Goal: Task Accomplishment & Management: Complete application form

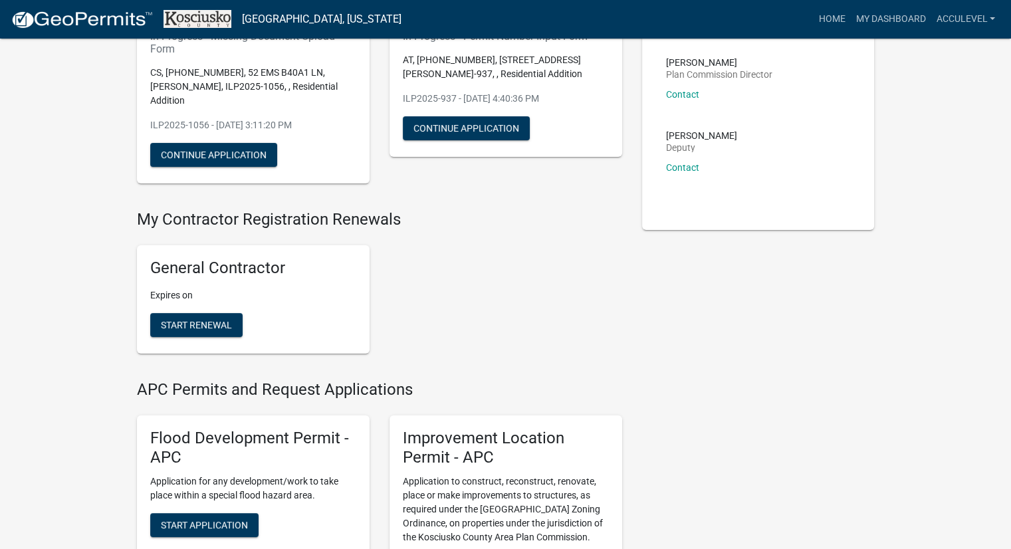
scroll to position [66, 0]
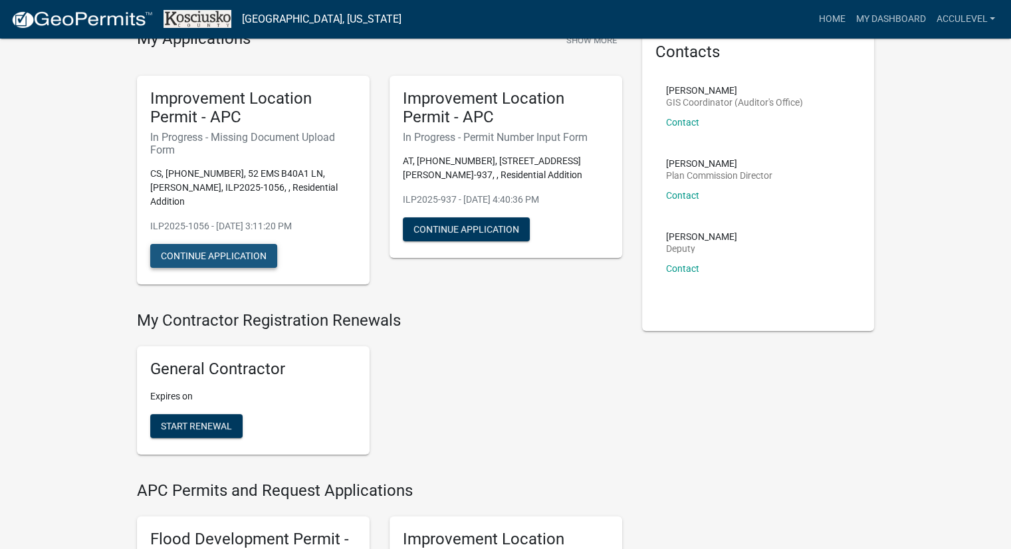
click at [231, 244] on button "Continue Application" at bounding box center [213, 256] width 127 height 24
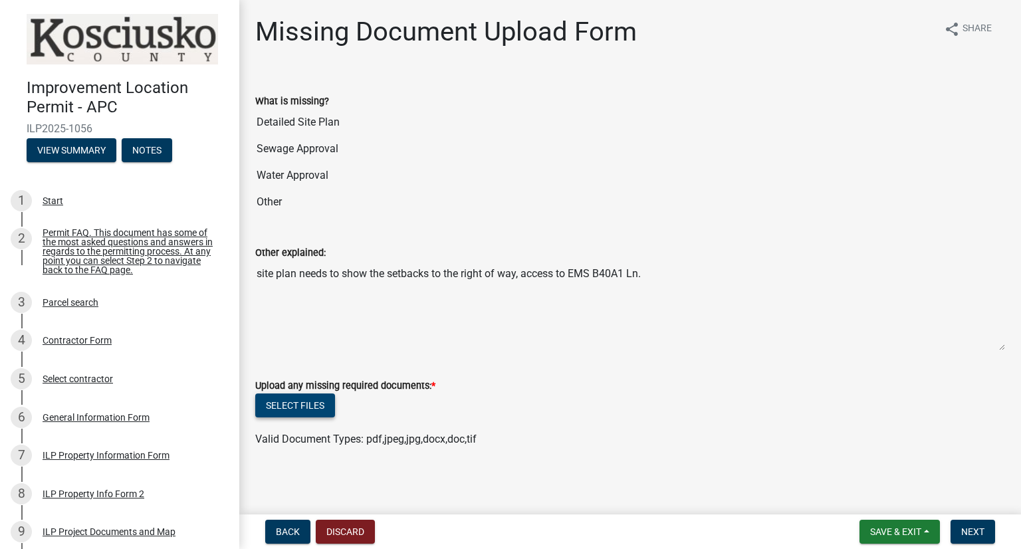
click at [300, 397] on button "Select files" at bounding box center [295, 405] width 80 height 24
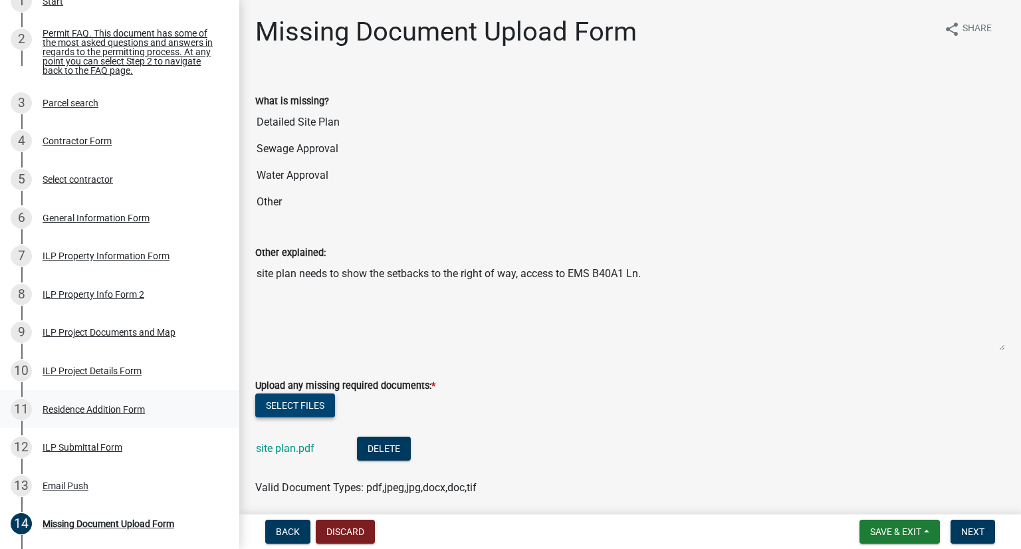
scroll to position [133, 0]
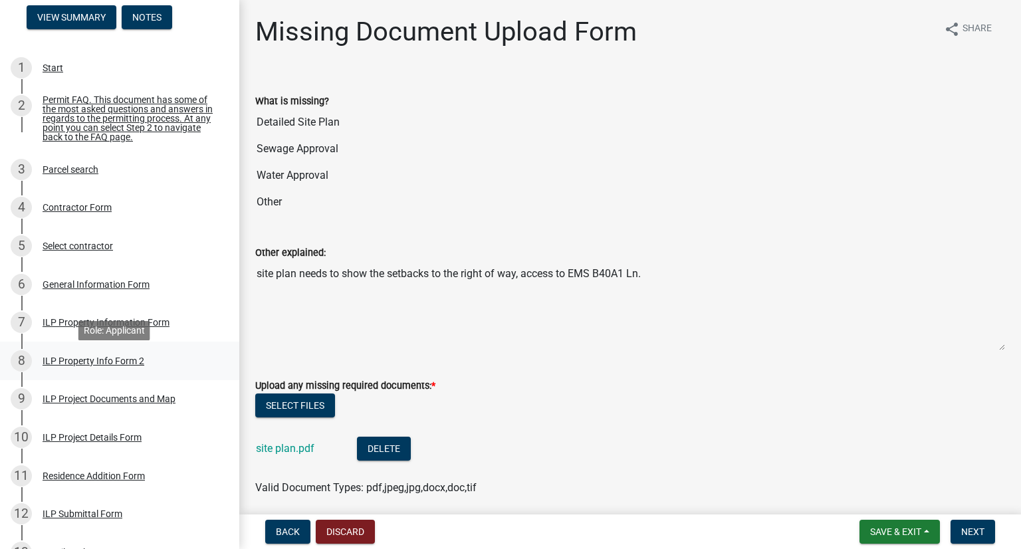
click at [61, 366] on div "ILP Property Info Form 2" at bounding box center [94, 360] width 102 height 9
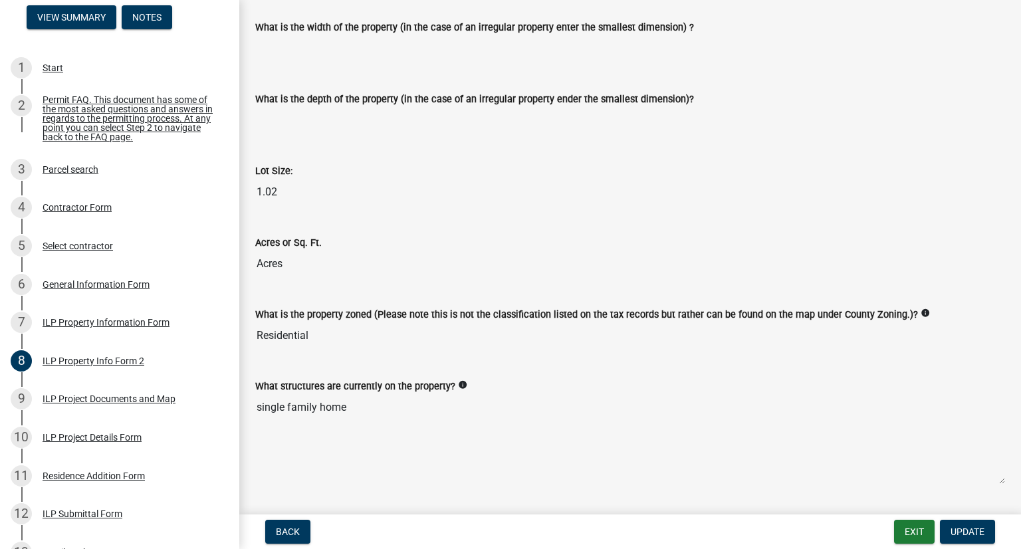
scroll to position [540, 0]
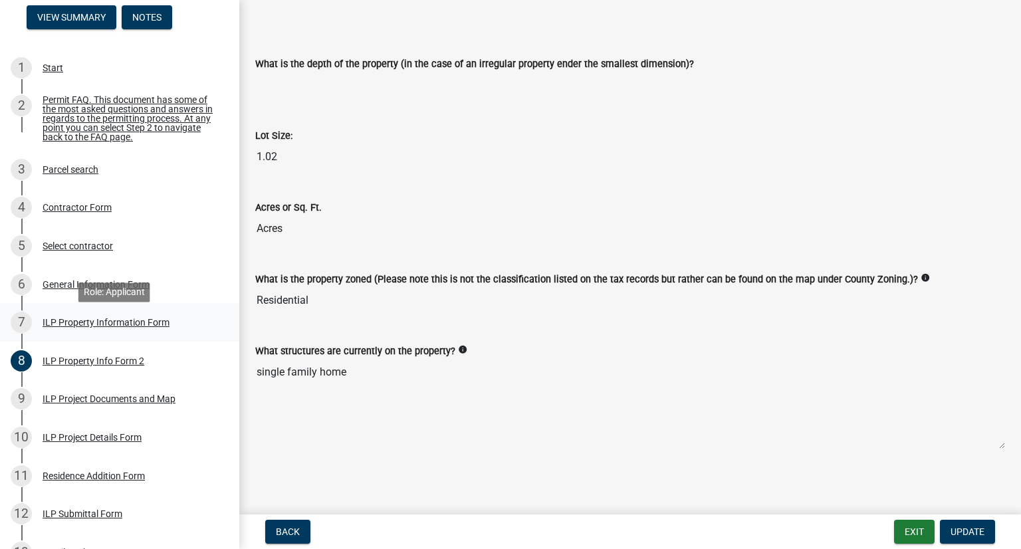
click at [106, 327] on div "ILP Property Information Form" at bounding box center [106, 322] width 127 height 9
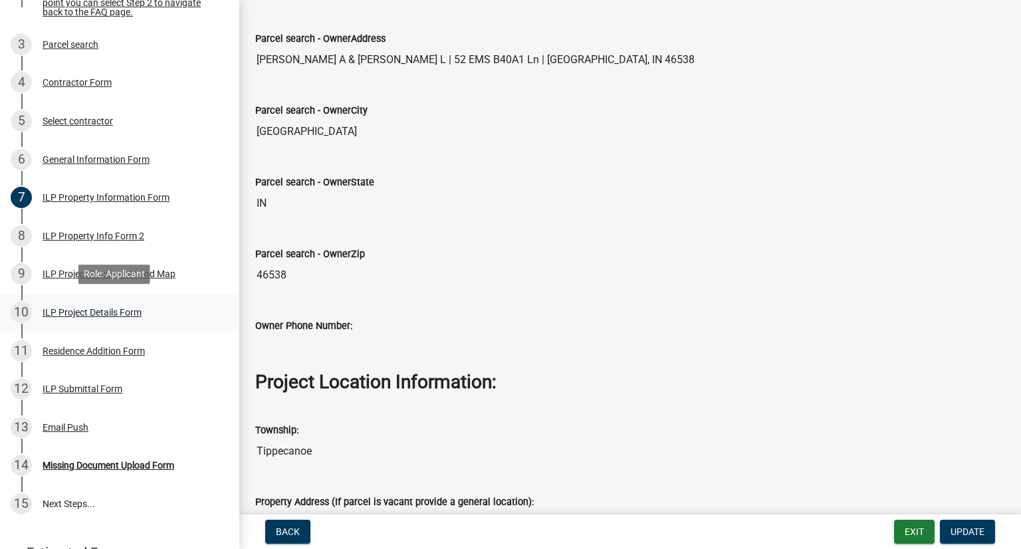
scroll to position [266, 0]
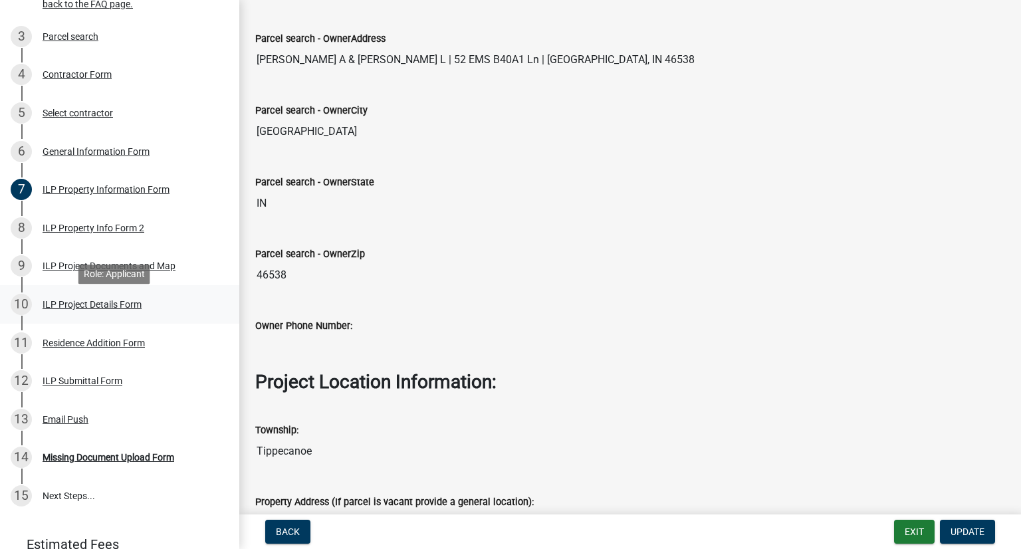
click at [106, 309] on div "ILP Project Details Form" at bounding box center [92, 304] width 99 height 9
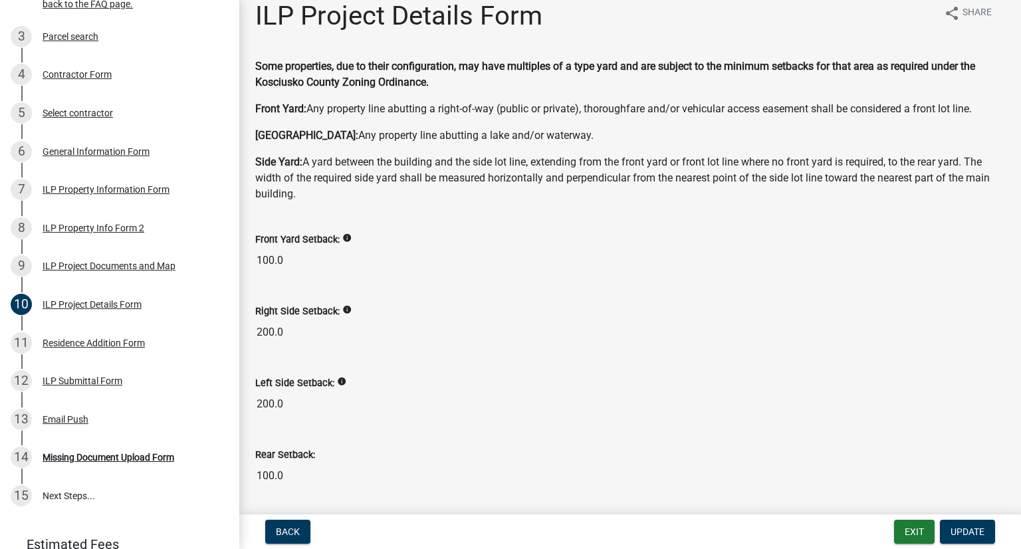
scroll to position [0, 0]
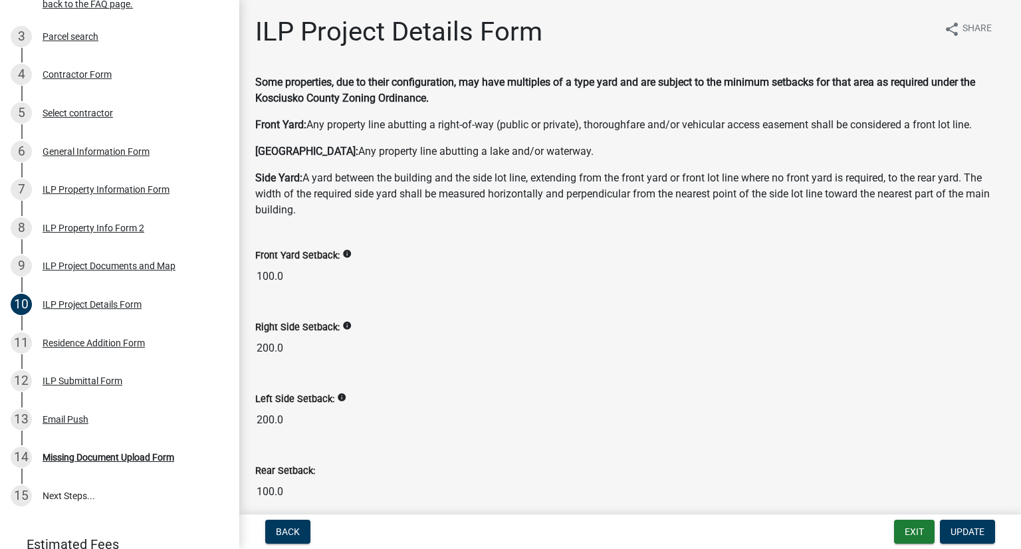
click at [346, 256] on icon "info" at bounding box center [346, 253] width 9 height 9
click at [355, 294] on div "Front Yard Setback: info 100.0" at bounding box center [630, 265] width 770 height 72
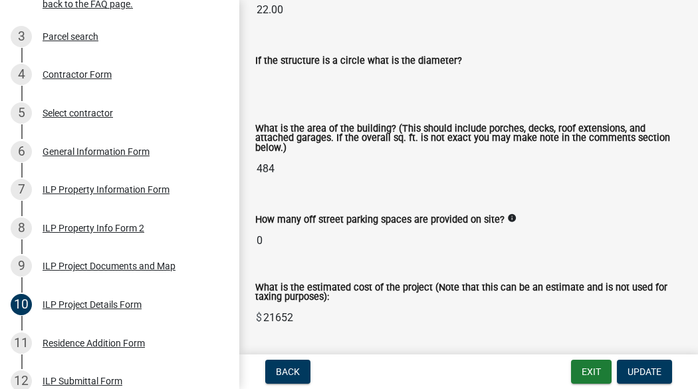
scroll to position [865, 0]
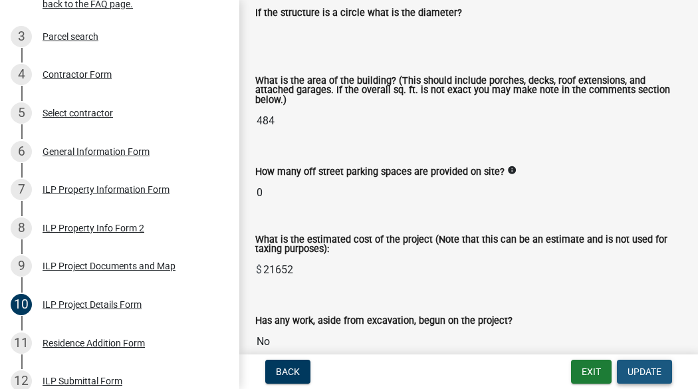
click at [645, 369] on span "Update" at bounding box center [644, 371] width 34 height 11
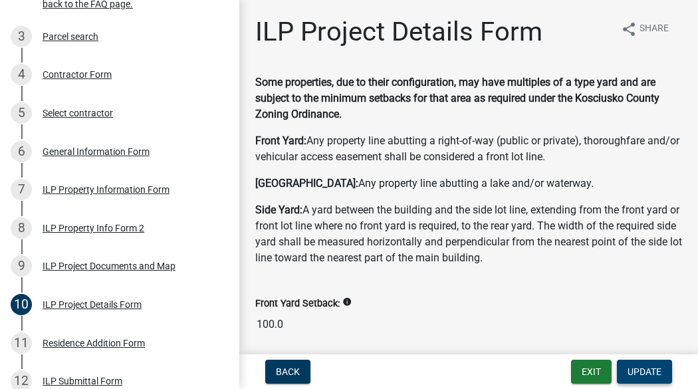
scroll to position [266, 0]
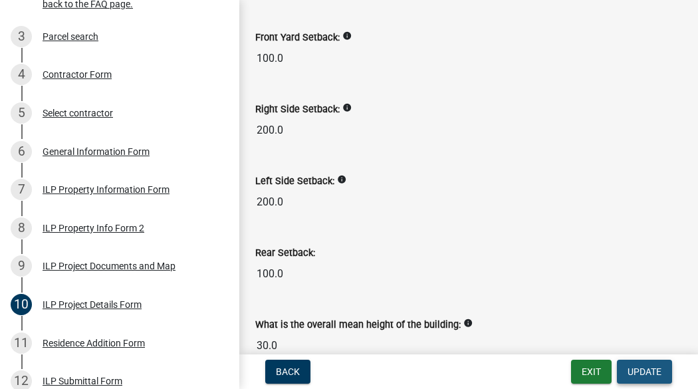
click at [649, 374] on span "Update" at bounding box center [644, 371] width 34 height 11
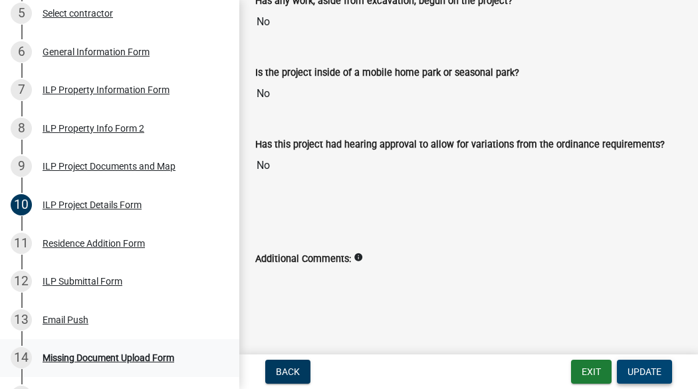
scroll to position [465, 0]
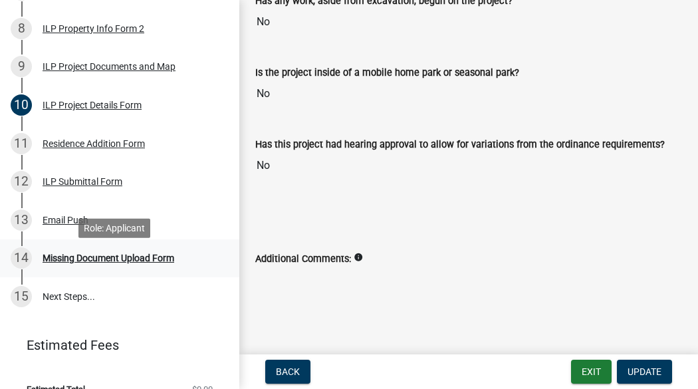
click at [79, 263] on div "Missing Document Upload Form" at bounding box center [109, 257] width 132 height 9
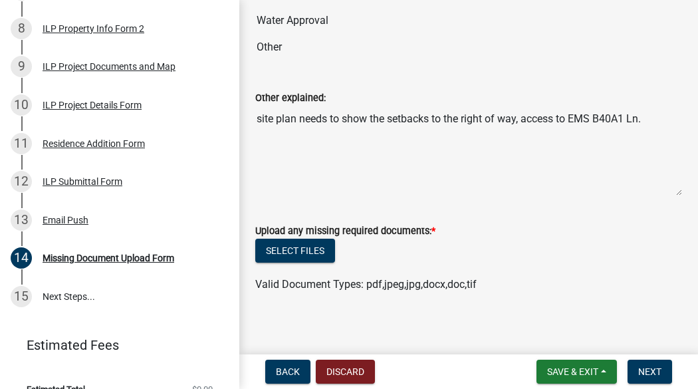
scroll to position [191, 0]
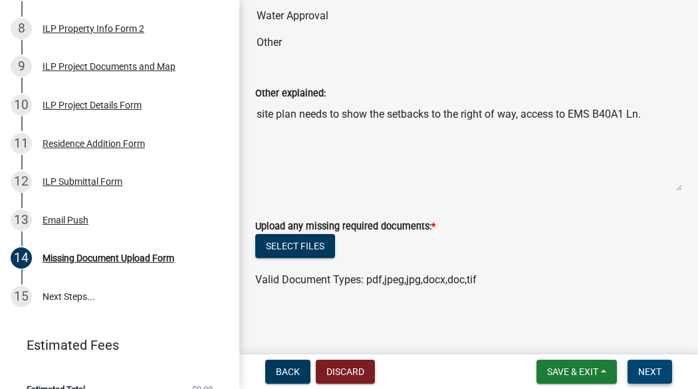
click at [640, 368] on span "Next" at bounding box center [649, 371] width 23 height 11
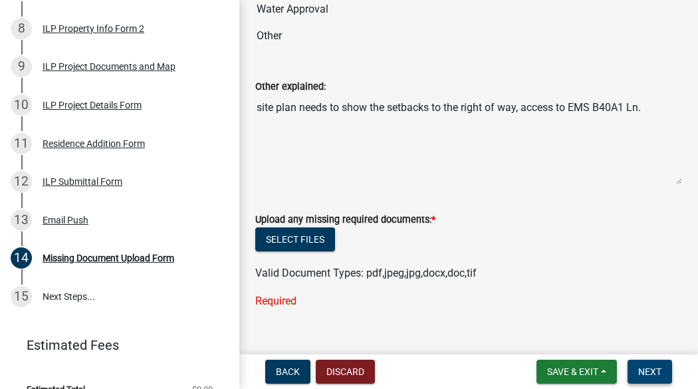
scroll to position [218, 0]
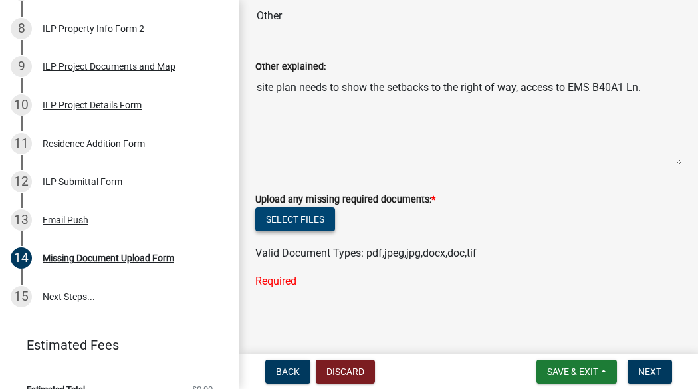
click at [303, 223] on button "Select files" at bounding box center [295, 219] width 80 height 24
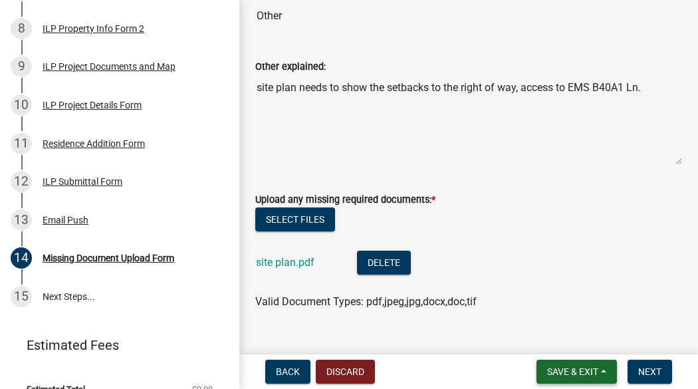
click at [601, 368] on button "Save & Exit" at bounding box center [576, 372] width 80 height 24
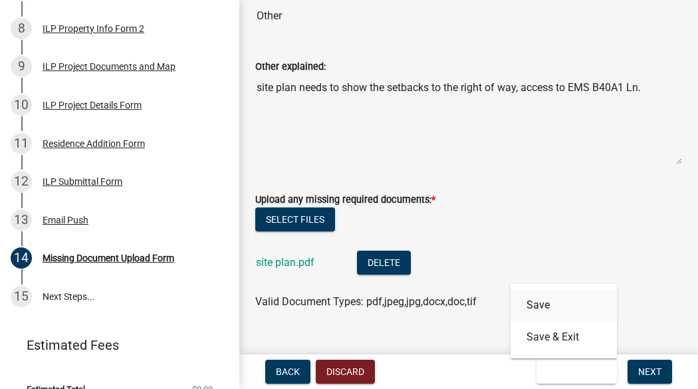
click at [558, 306] on button "Save" at bounding box center [563, 305] width 106 height 32
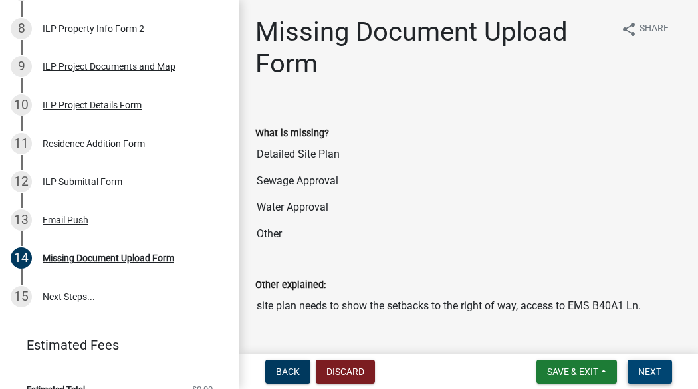
click at [661, 377] on span "Next" at bounding box center [649, 371] width 23 height 11
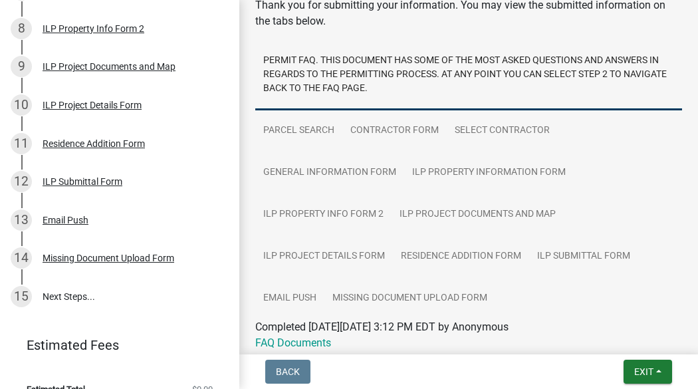
scroll to position [148, 0]
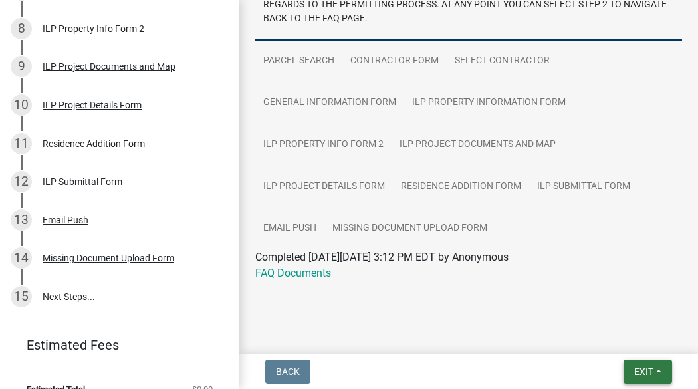
click at [634, 372] on span "Exit" at bounding box center [643, 371] width 19 height 11
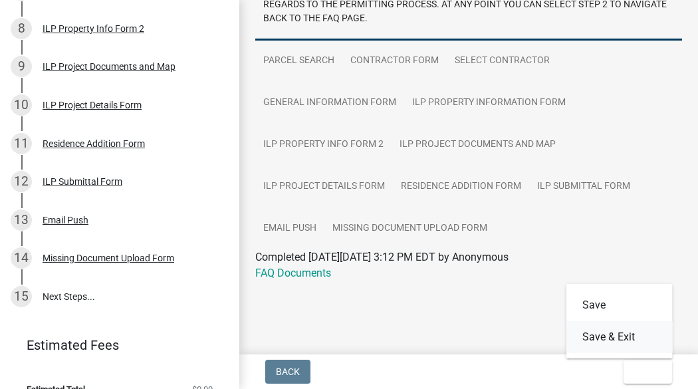
click at [638, 336] on button "Save & Exit" at bounding box center [619, 337] width 106 height 32
